Goal: Use online tool/utility: Utilize a website feature to perform a specific function

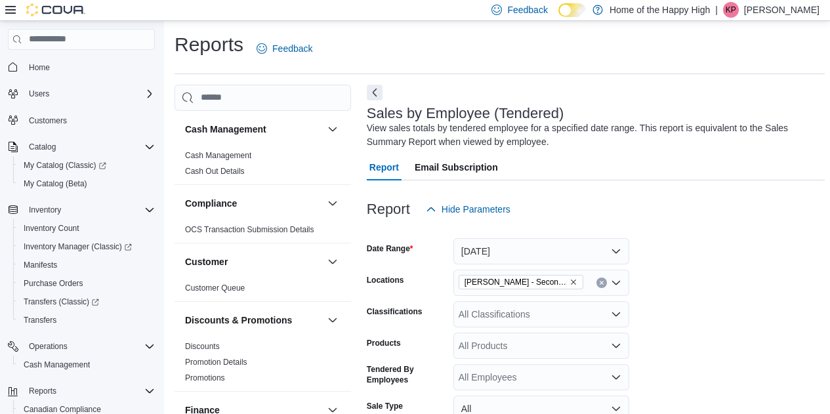
scroll to position [351, 0]
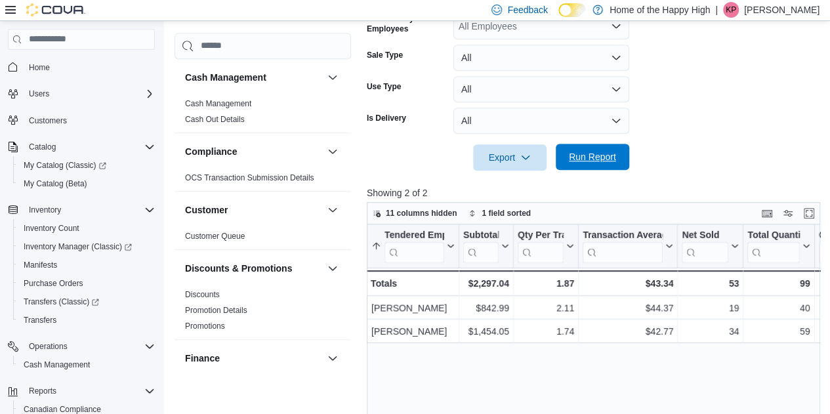
click at [602, 148] on span "Run Report" at bounding box center [593, 157] width 58 height 26
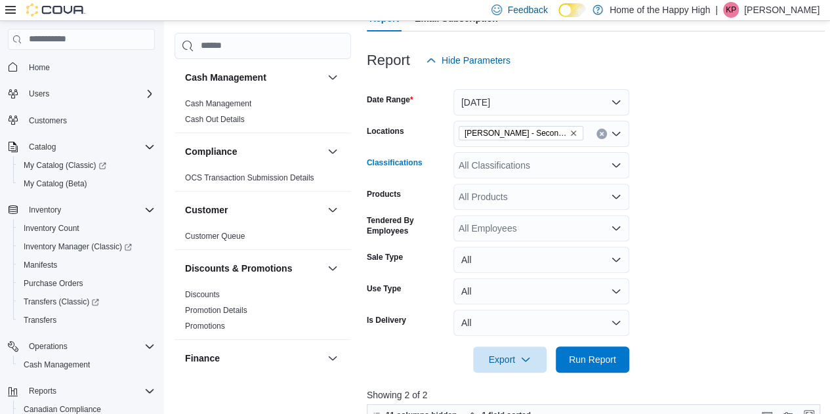
click at [497, 170] on div "All Classifications" at bounding box center [541, 165] width 176 height 26
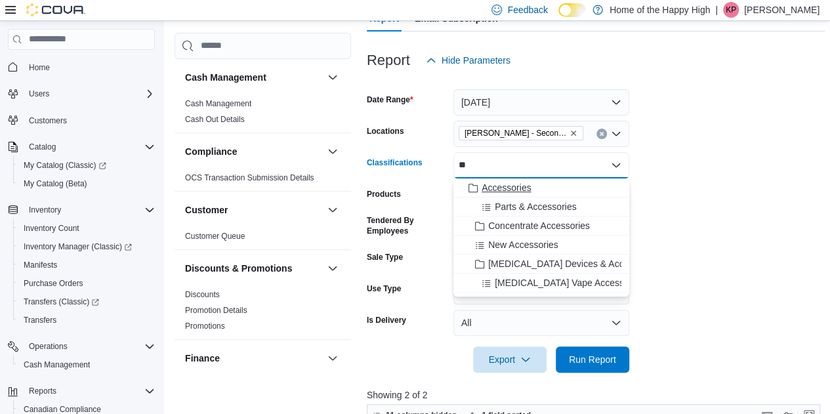
type input "**"
click at [497, 189] on span "Accessories" at bounding box center [506, 187] width 49 height 13
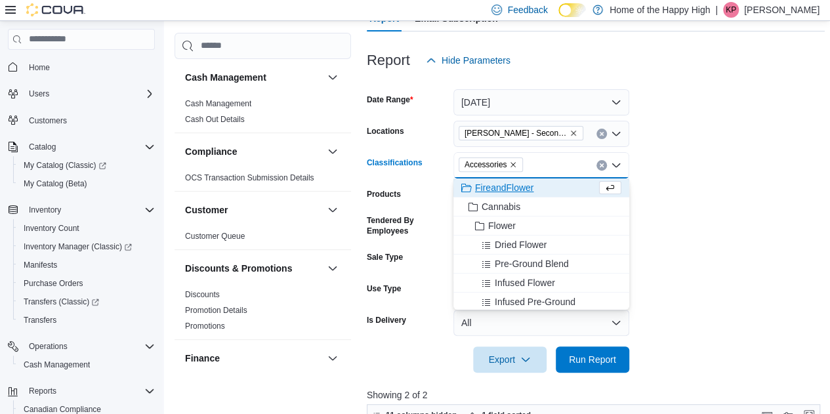
click at [806, 244] on form "Date Range Today Locations Warman - Second Ave - Prairie Records Classification…" at bounding box center [596, 222] width 458 height 299
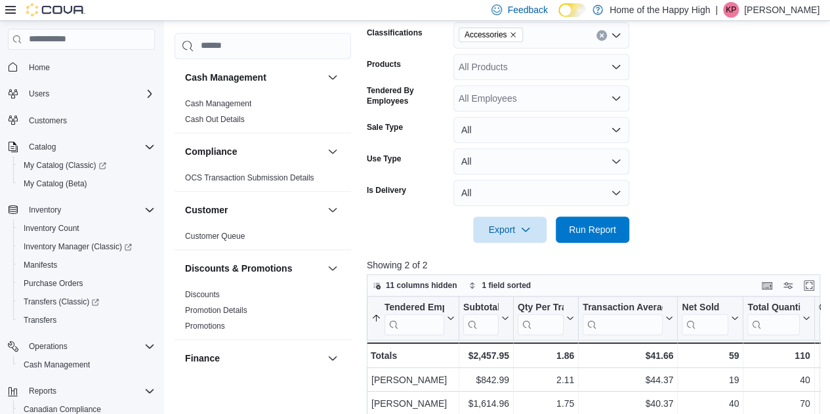
scroll to position [281, 0]
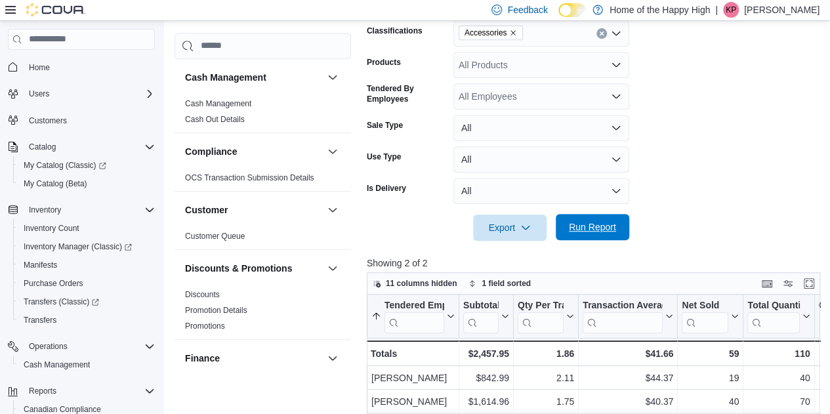
click at [602, 216] on span "Run Report" at bounding box center [593, 227] width 58 height 26
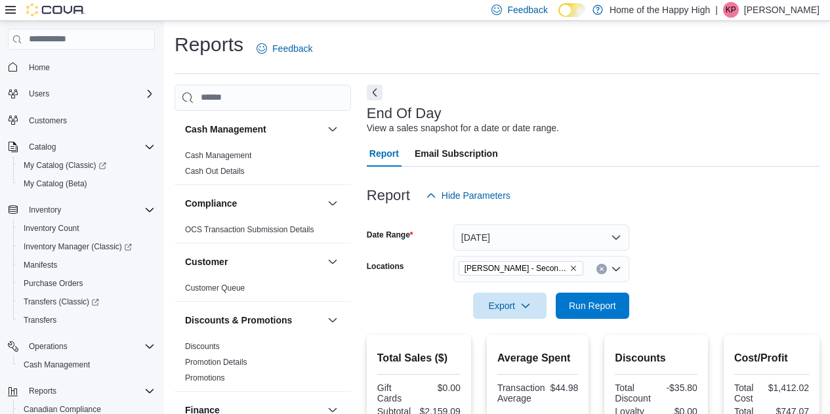
scroll to position [17, 0]
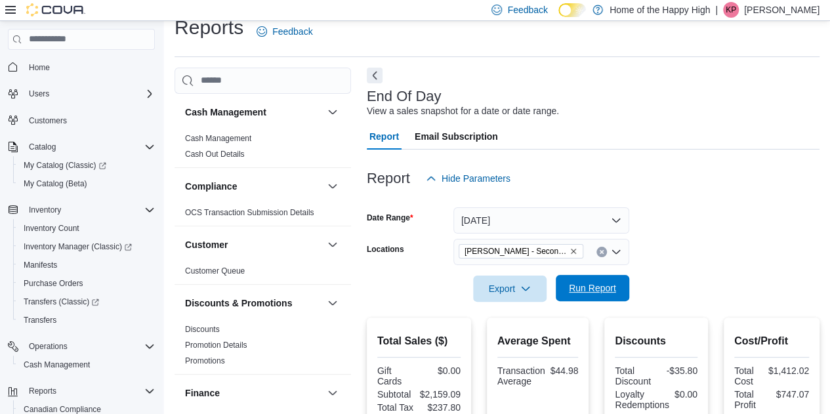
click at [581, 292] on span "Run Report" at bounding box center [592, 288] width 47 height 13
click at [519, 287] on span "Export" at bounding box center [510, 288] width 58 height 26
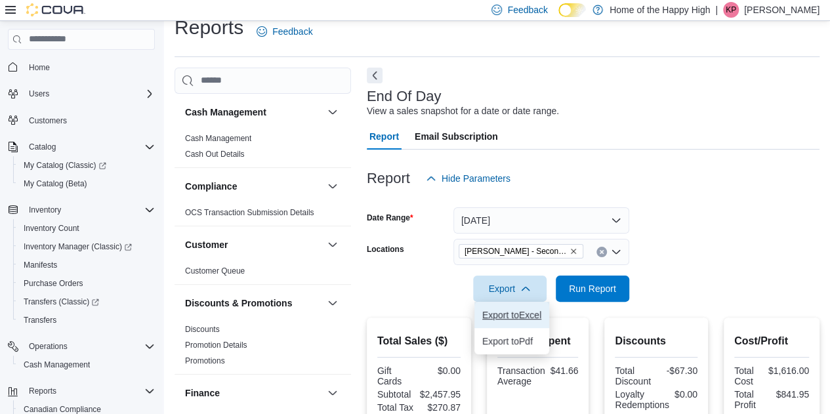
click at [520, 317] on span "Export to Excel" at bounding box center [511, 315] width 59 height 10
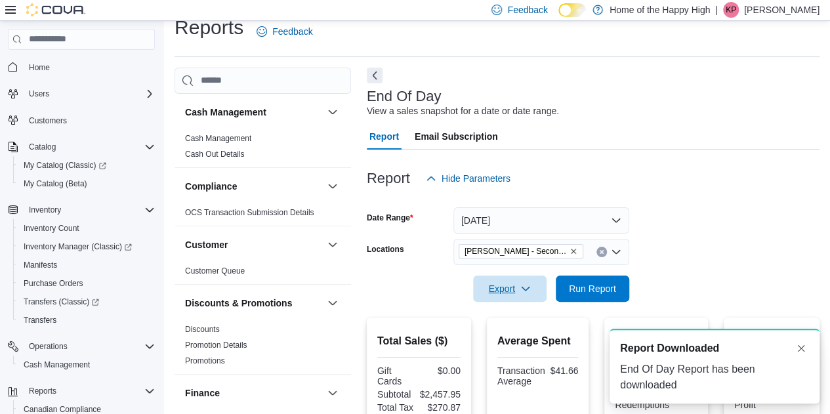
scroll to position [0, 0]
click at [534, 283] on span "Export" at bounding box center [510, 288] width 58 height 26
click at [499, 346] on button "Export to Pdf" at bounding box center [511, 341] width 75 height 26
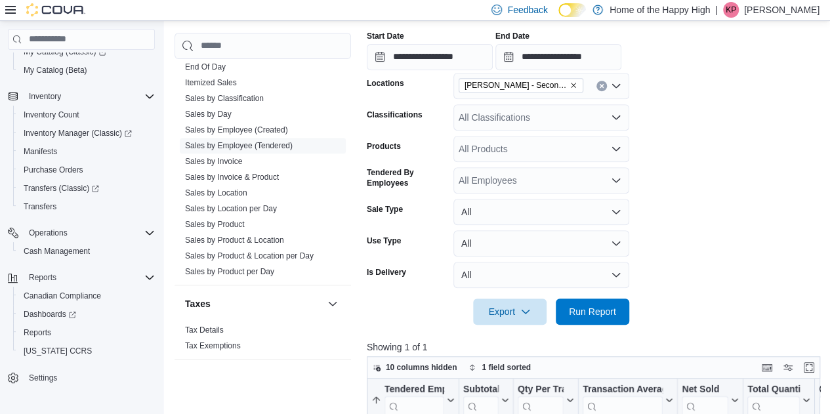
scroll to position [250, 0]
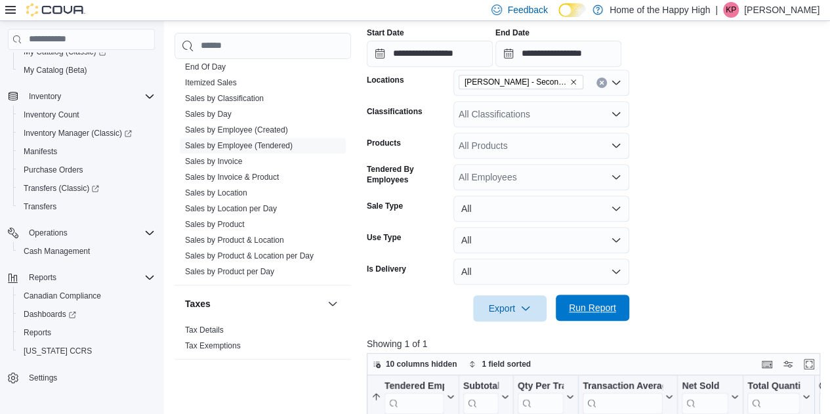
click at [612, 314] on span "Run Report" at bounding box center [593, 308] width 58 height 26
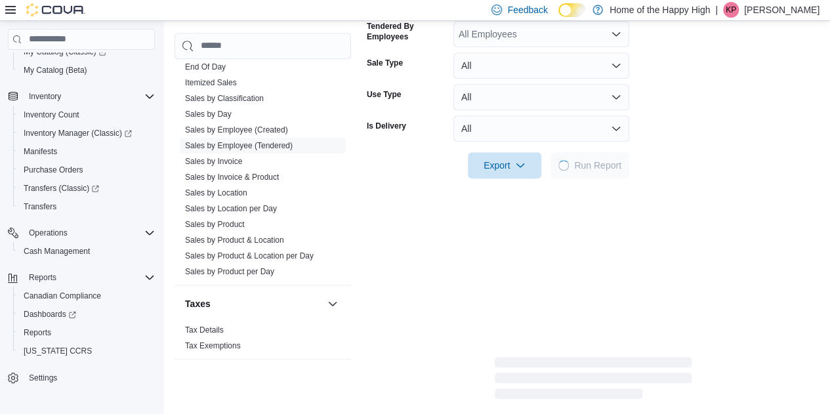
scroll to position [466, 0]
